Goal: Find specific page/section: Find specific page/section

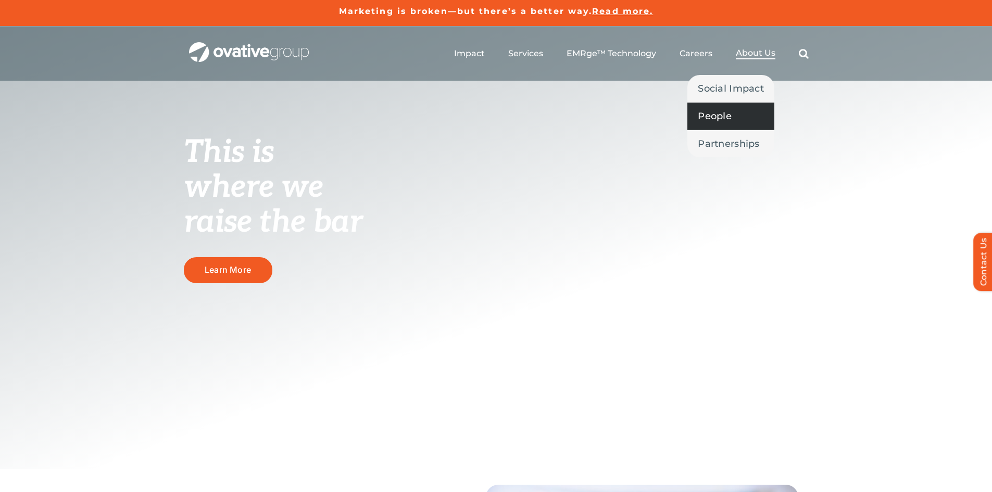
click at [728, 114] on span "People" at bounding box center [715, 116] width 34 height 15
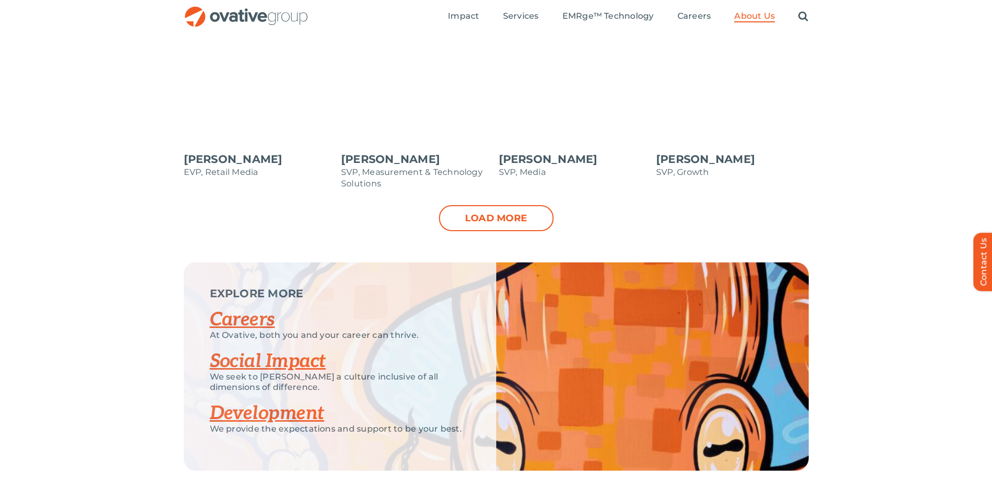
scroll to position [1081, 0]
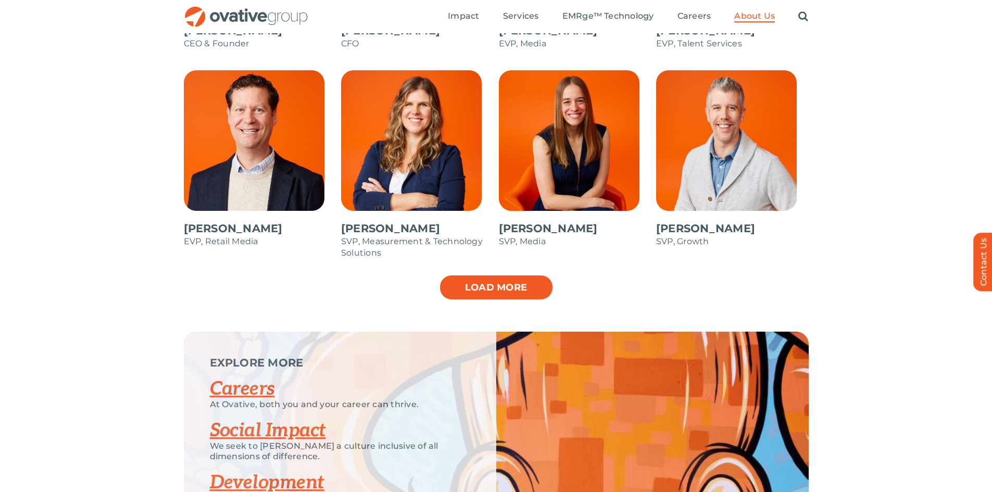
click at [531, 284] on link "Load more" at bounding box center [496, 287] width 115 height 26
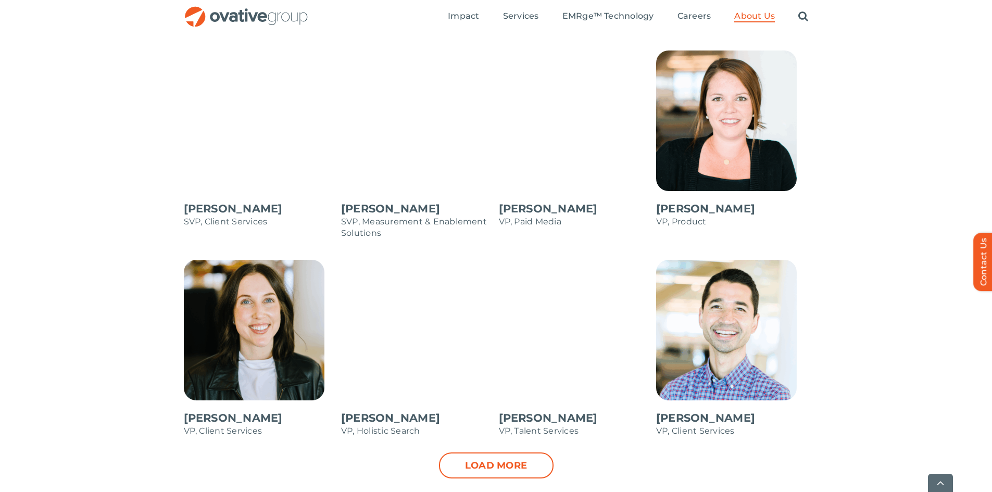
scroll to position [1445, 0]
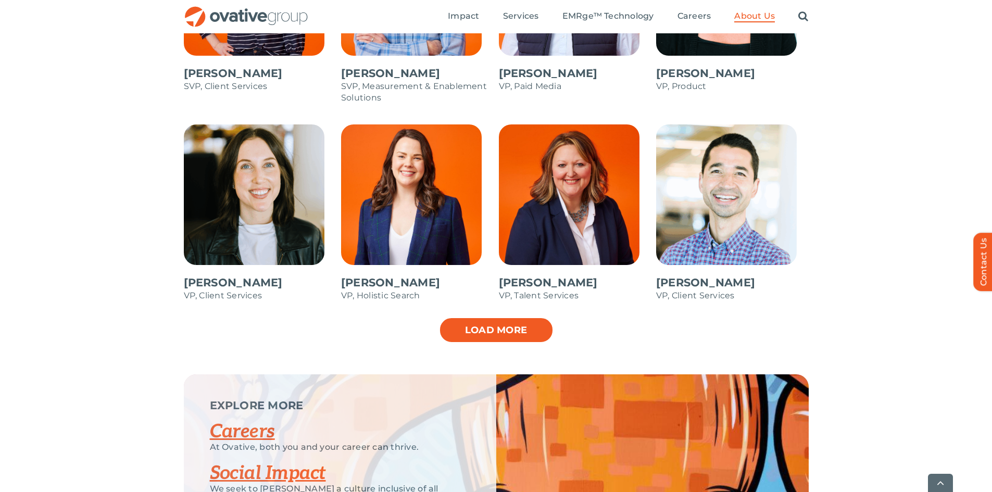
click at [519, 330] on link "Load more" at bounding box center [496, 330] width 115 height 26
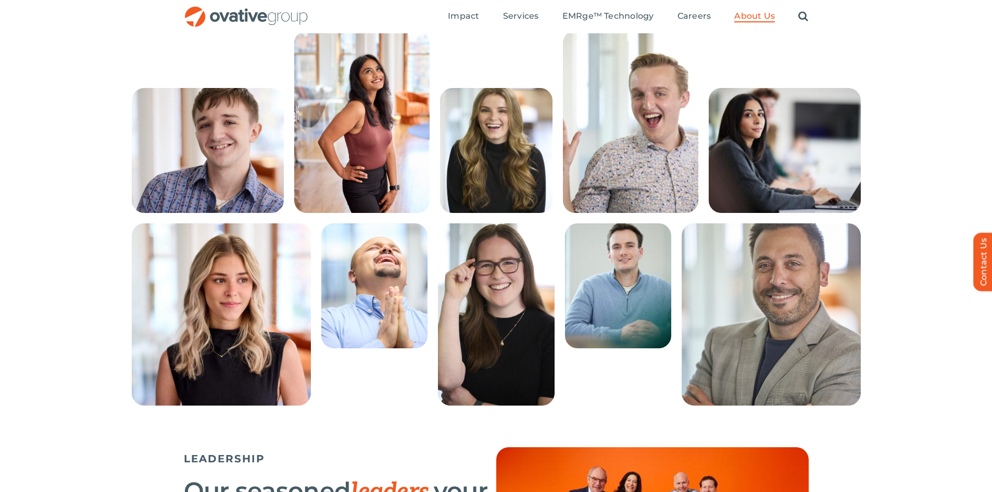
scroll to position [247, 0]
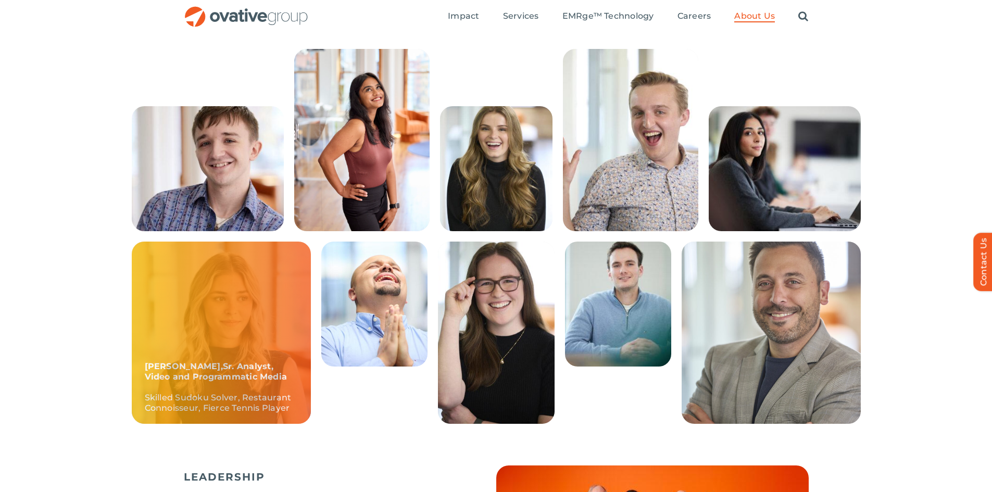
click at [222, 316] on div "Sadie, Sr. Analyst, Video and Programmatic Media Skilled Sudoku Solver, Restaur…" at bounding box center [221, 333] width 179 height 182
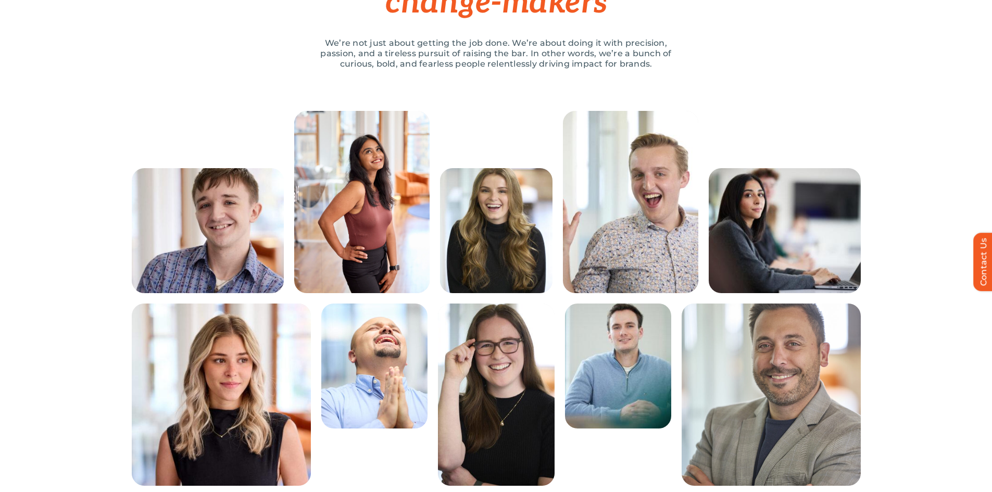
scroll to position [0, 0]
